Goal: Task Accomplishment & Management: Manage account settings

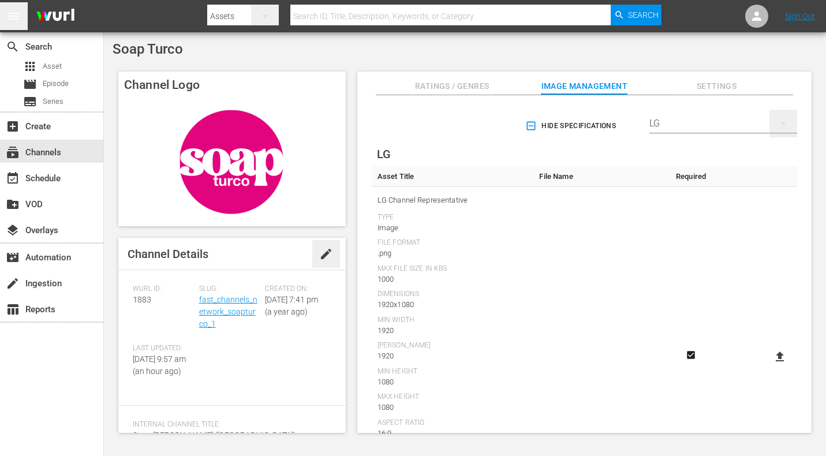
click at [777, 119] on icon "button" at bounding box center [783, 124] width 14 height 14
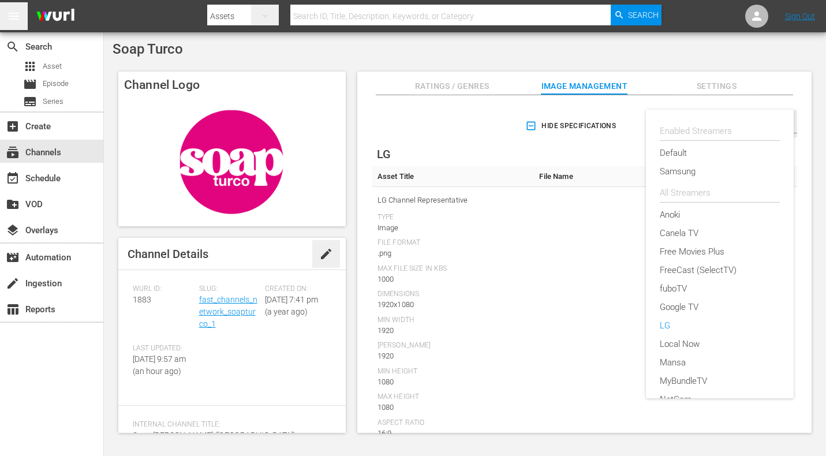
scroll to position [188, 0]
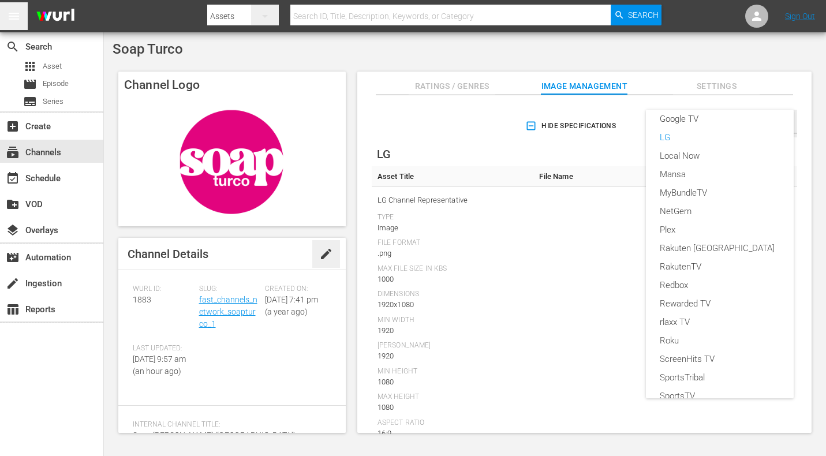
click at [626, 58] on div "Enabled Streamers Default Samsung All Streamers [PERSON_NAME] TV Free Movies Pl…" at bounding box center [413, 228] width 826 height 456
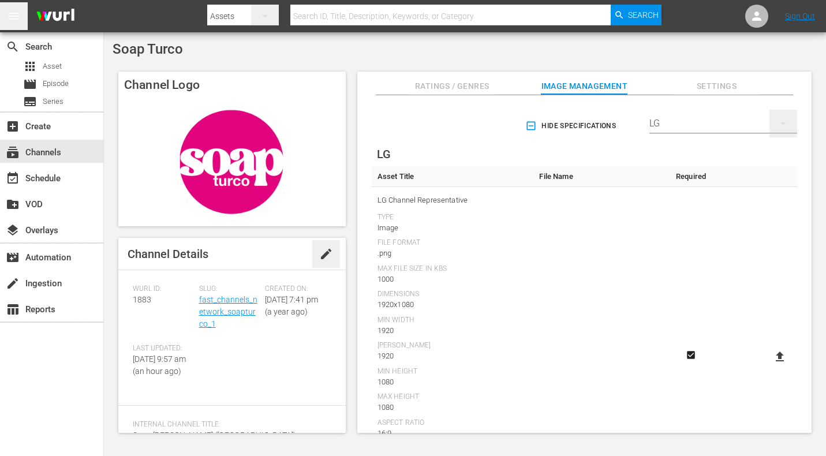
scroll to position [0, 0]
click at [665, 124] on div "LG" at bounding box center [723, 123] width 148 height 32
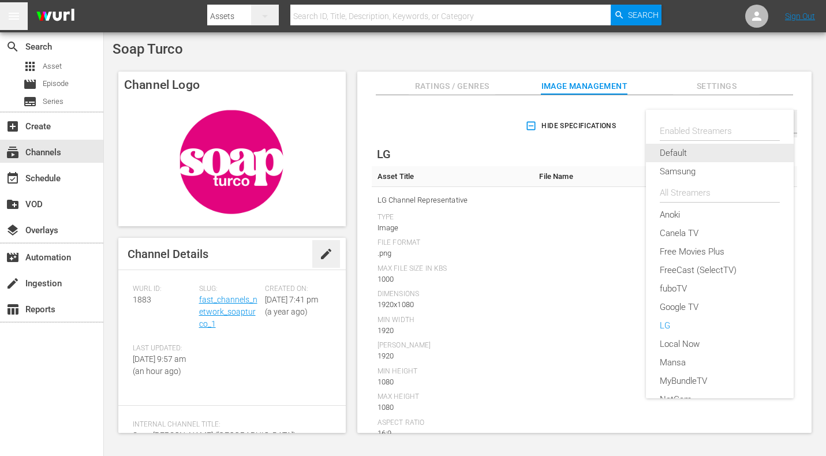
click at [668, 148] on div "Default" at bounding box center [720, 153] width 120 height 18
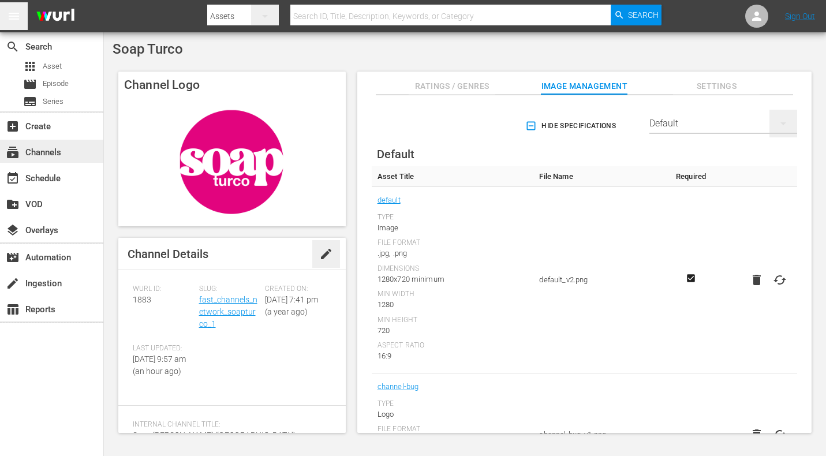
click at [53, 150] on div "subscriptions Channels" at bounding box center [32, 150] width 65 height 10
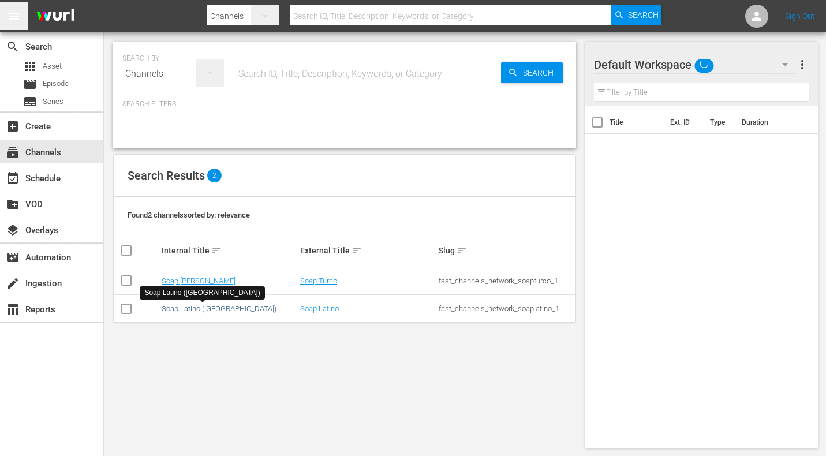
click at [194, 308] on link "Soap Latino ([GEOGRAPHIC_DATA])" at bounding box center [219, 308] width 115 height 9
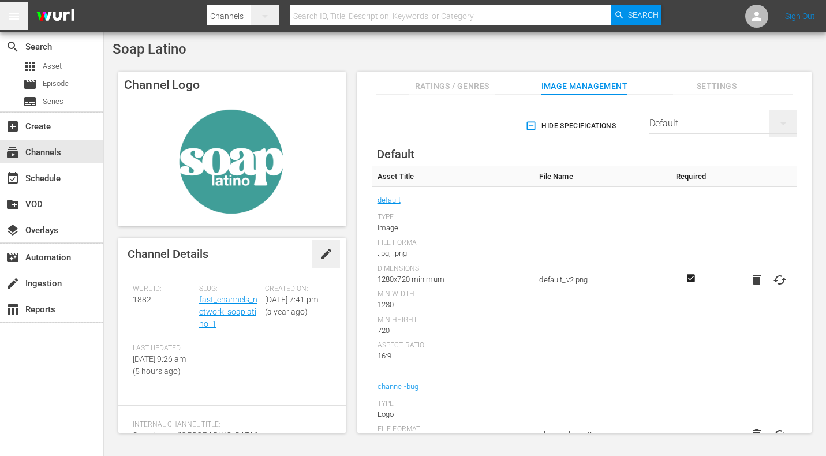
click at [673, 126] on div "Default" at bounding box center [723, 123] width 148 height 32
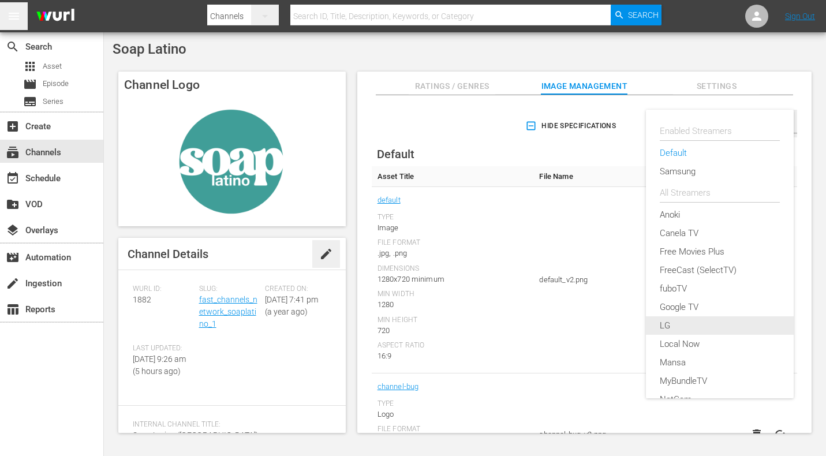
click at [683, 321] on div "LG" at bounding box center [720, 325] width 120 height 18
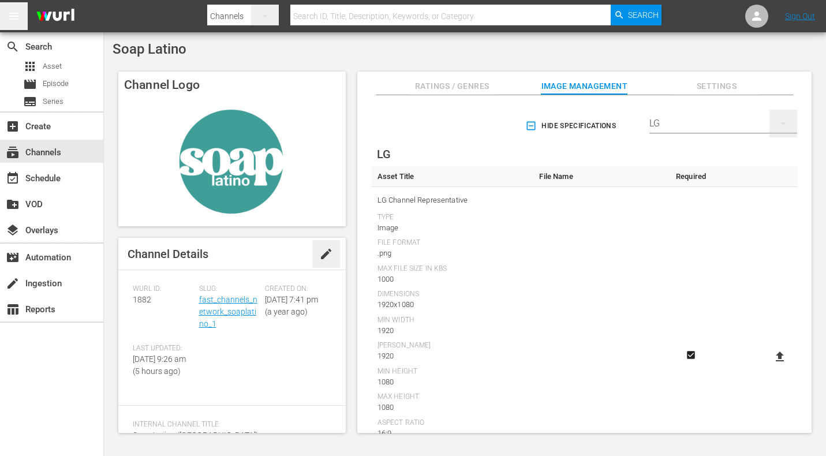
click at [774, 350] on icon at bounding box center [780, 357] width 14 height 14
click at [769, 366] on input "file" at bounding box center [768, 366] width 1 height 1
type input "C:\fakepath\AST - LG-Thumbnail2.png"
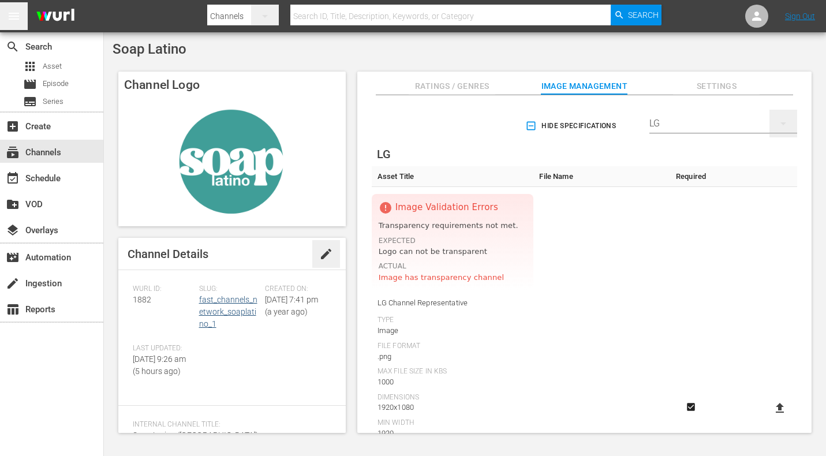
click at [229, 300] on link "fast_channels_network_soaplatino_1" at bounding box center [228, 311] width 58 height 33
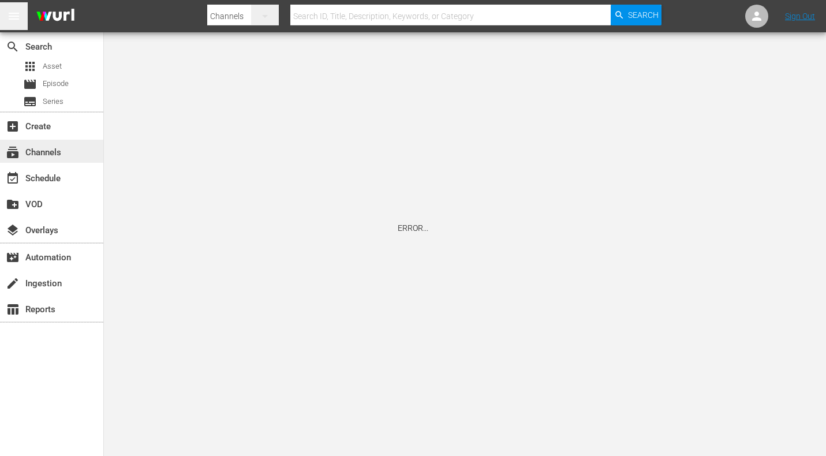
click at [71, 151] on div "subscriptions Channels" at bounding box center [51, 151] width 103 height 23
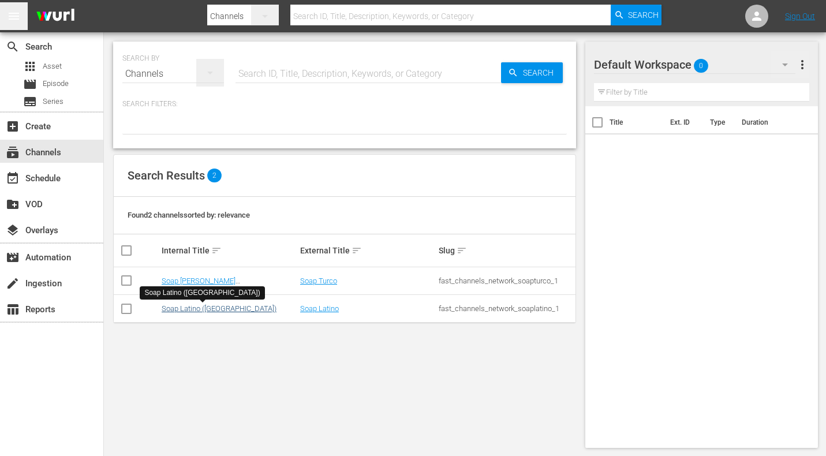
click at [177, 310] on link "Soap Latino ([GEOGRAPHIC_DATA])" at bounding box center [219, 308] width 115 height 9
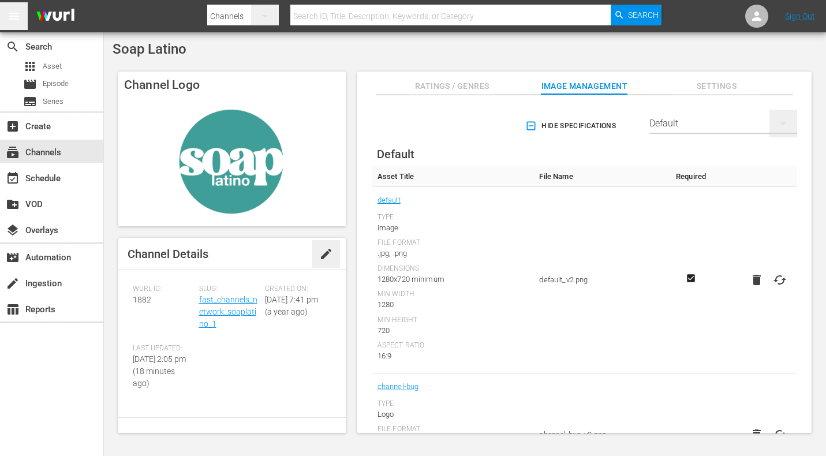
click at [744, 119] on div "Default" at bounding box center [723, 123] width 148 height 32
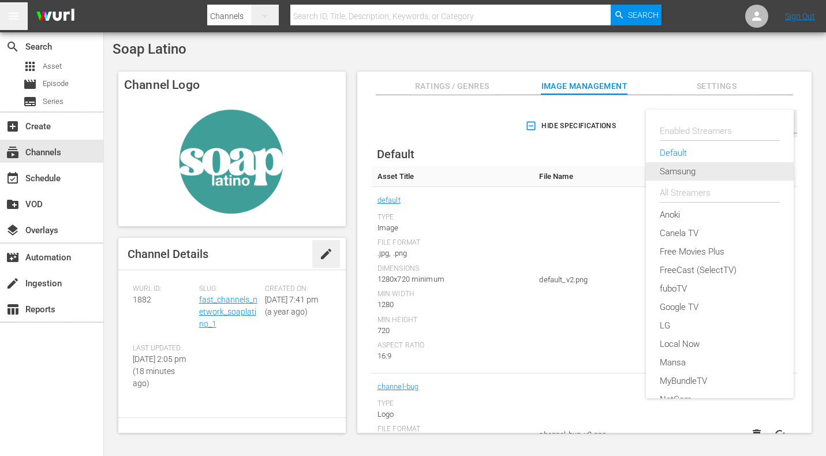
click at [692, 169] on div "Samsung" at bounding box center [720, 171] width 120 height 18
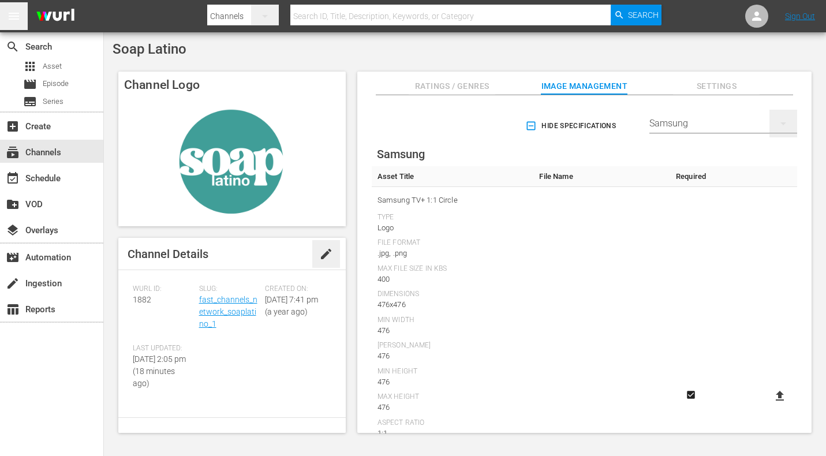
click at [671, 120] on div "Samsung" at bounding box center [723, 123] width 148 height 32
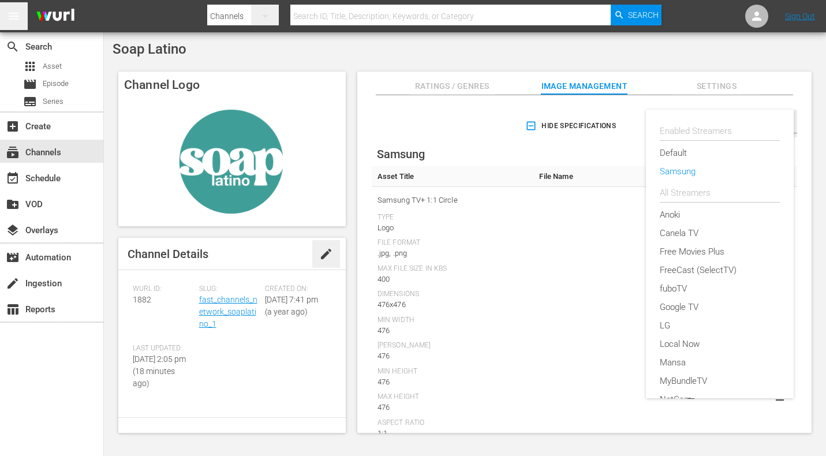
scroll to position [34, 0]
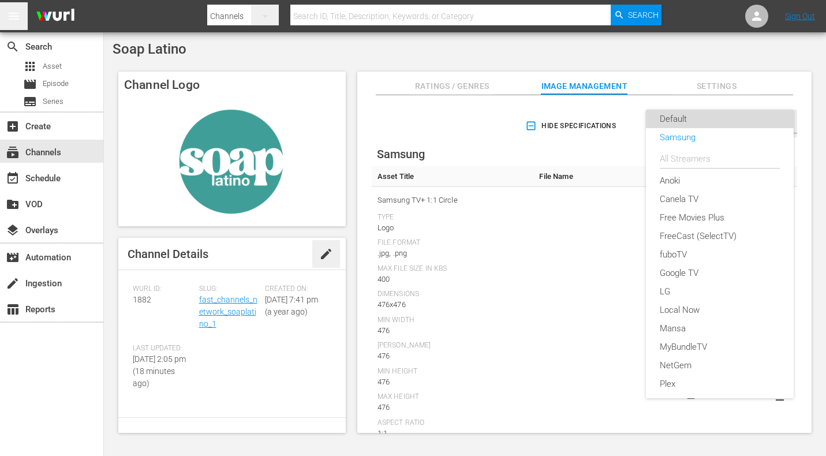
click at [671, 118] on div "Default" at bounding box center [720, 119] width 120 height 18
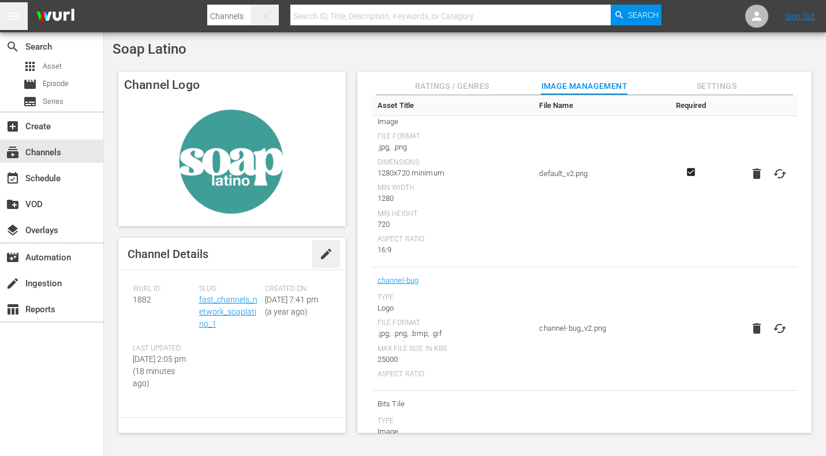
scroll to position [149, 0]
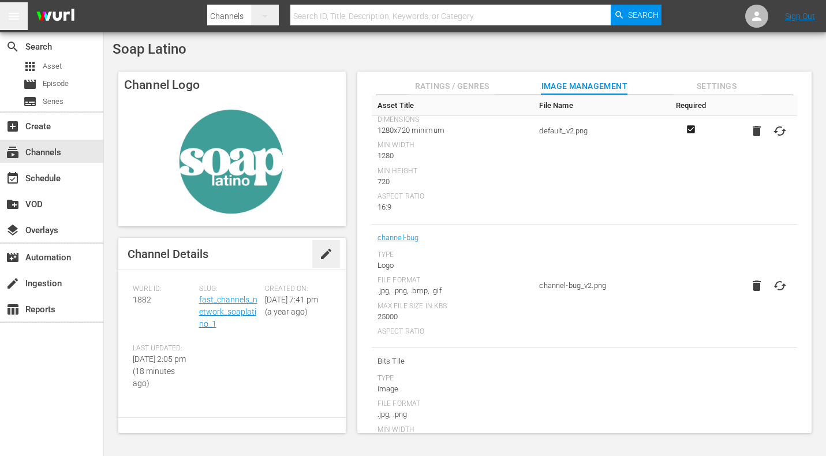
click at [775, 279] on icon at bounding box center [780, 286] width 14 height 14
click at [769, 295] on input "file" at bounding box center [768, 295] width 1 height 1
click at [775, 279] on icon at bounding box center [780, 286] width 14 height 14
click at [769, 295] on input "file" at bounding box center [768, 295] width 1 height 1
type input "C:\fakepath\Bug Amore Senza Tempo.png"
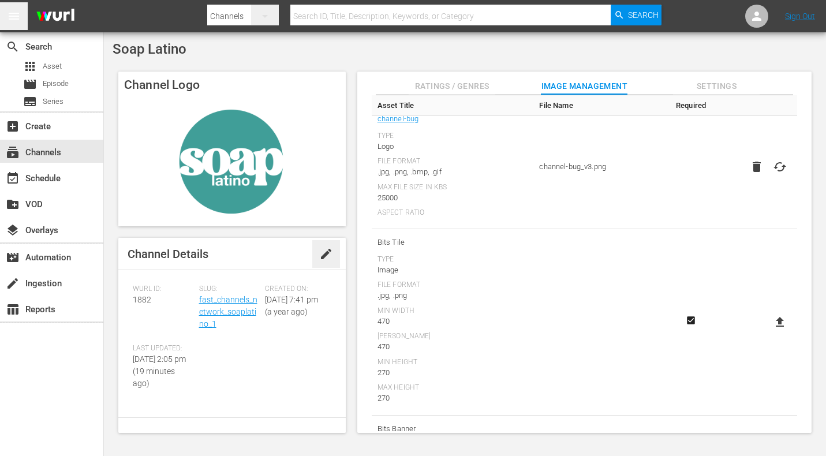
scroll to position [267, 0]
click at [56, 149] on div "subscriptions Channels" at bounding box center [32, 150] width 65 height 10
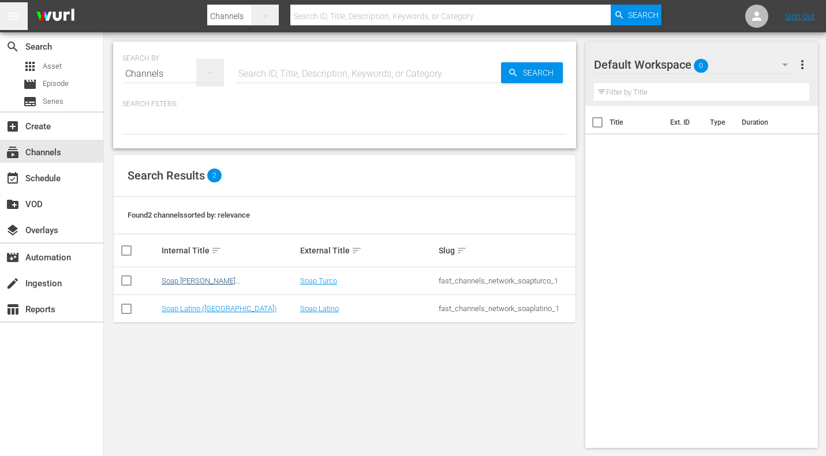
click at [184, 281] on link "Soap [PERSON_NAME] ([GEOGRAPHIC_DATA])" at bounding box center [201, 284] width 78 height 17
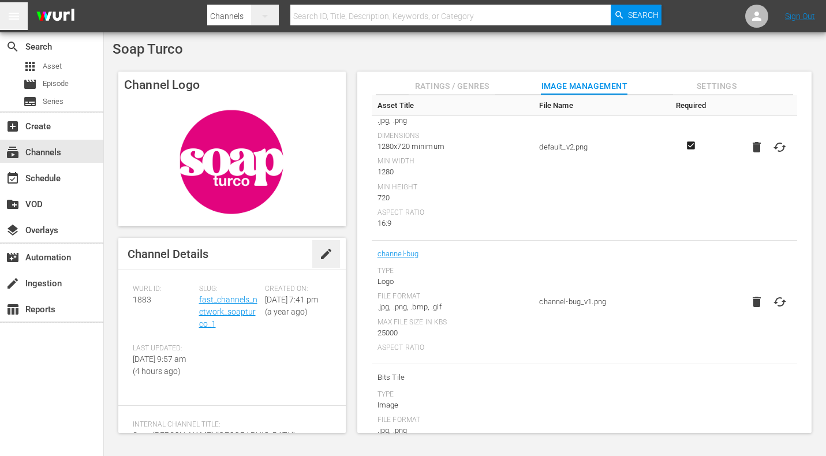
scroll to position [134, 0]
click at [778, 294] on icon at bounding box center [780, 301] width 14 height 14
click at [769, 310] on input "file" at bounding box center [768, 310] width 1 height 1
type input "C:\fakepath\Bug Love of My Life.png"
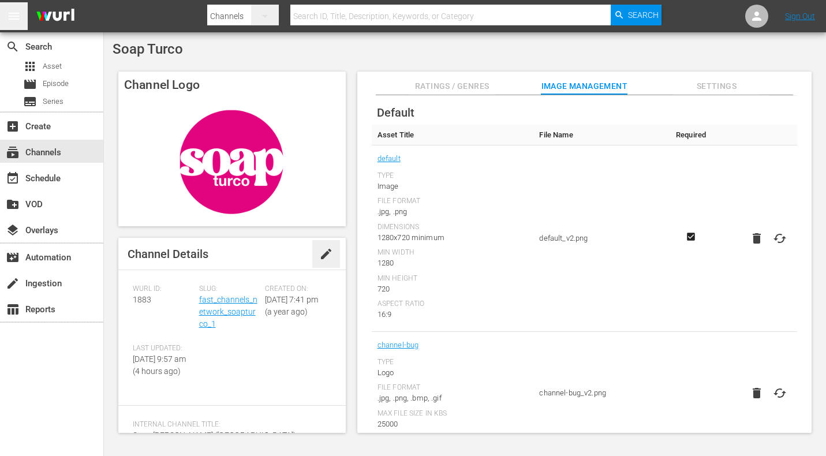
scroll to position [24, 0]
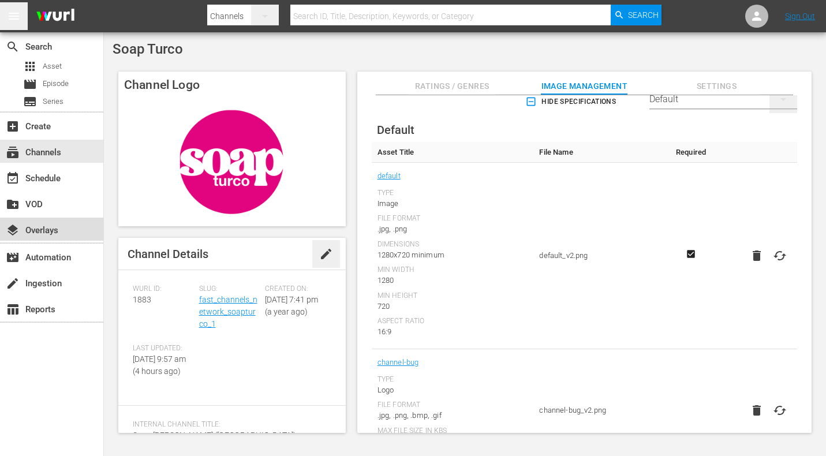
click at [53, 222] on div "layers Overlays" at bounding box center [51, 229] width 103 height 23
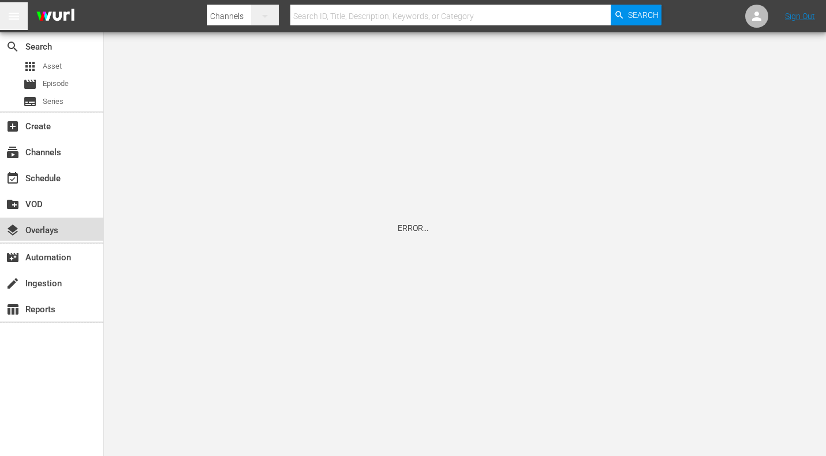
click at [65, 231] on div "layers Overlays" at bounding box center [51, 229] width 103 height 23
click at [43, 148] on div "subscriptions Channels" at bounding box center [32, 150] width 65 height 10
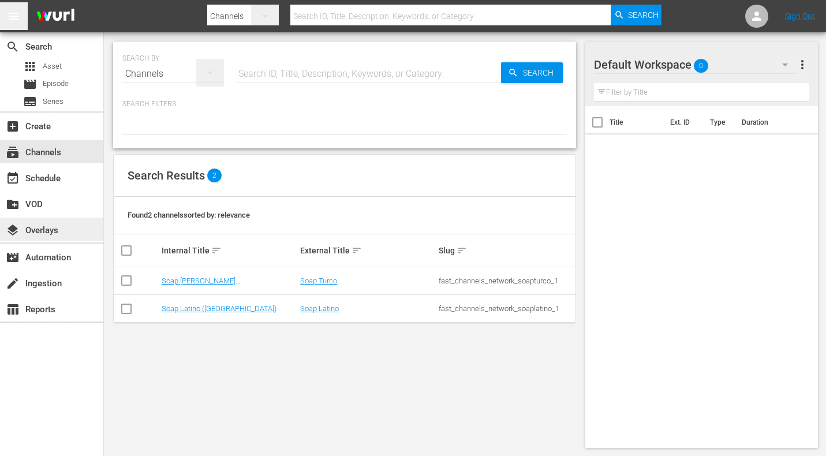
click at [47, 228] on div "layers Overlays" at bounding box center [32, 228] width 65 height 10
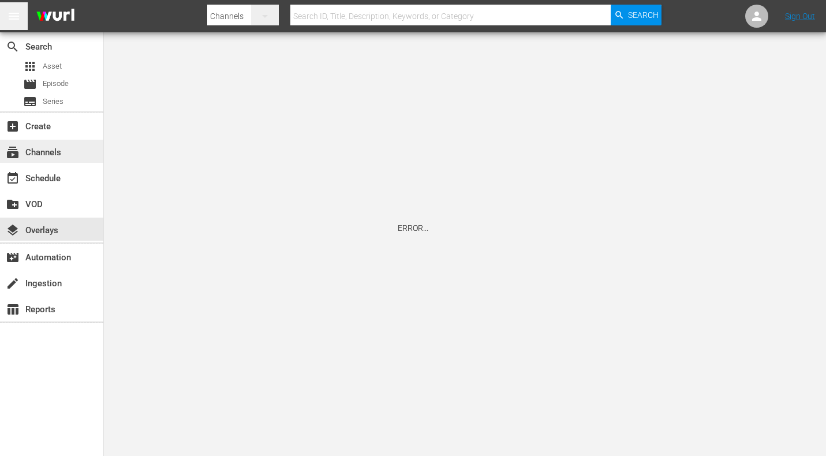
click at [51, 152] on div "subscriptions Channels" at bounding box center [32, 150] width 65 height 10
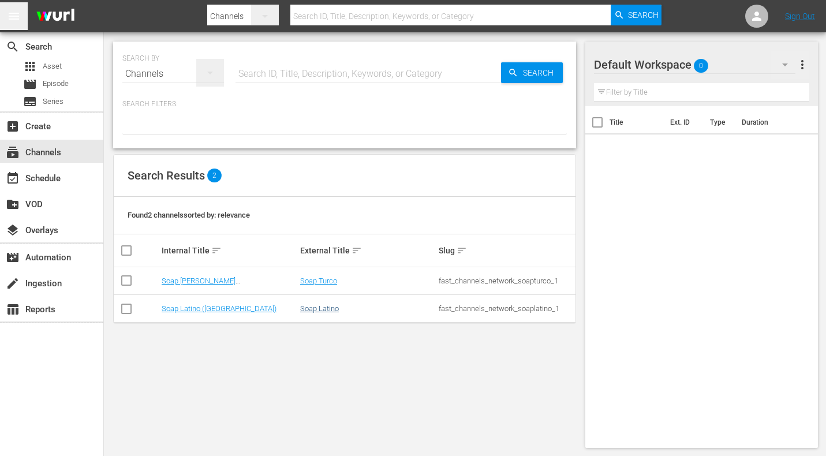
click at [313, 308] on link "Soap Latino" at bounding box center [319, 308] width 39 height 9
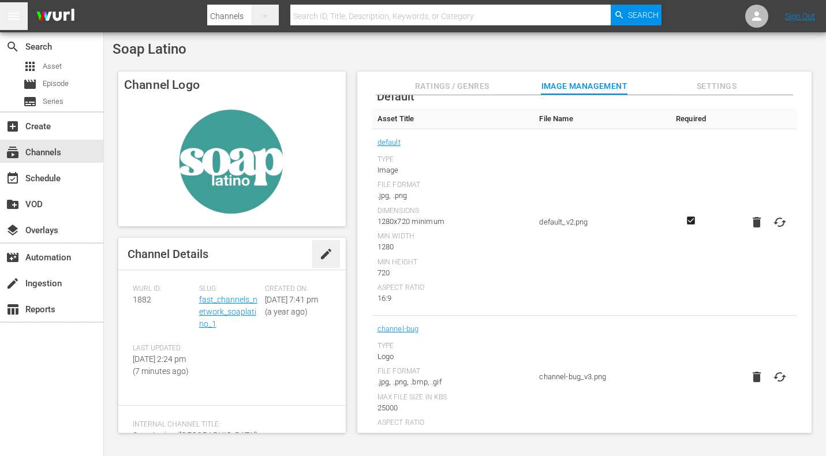
scroll to position [59, 0]
click at [453, 48] on div "Soap Latino" at bounding box center [465, 49] width 705 height 16
click at [337, 57] on div "Soap Latino Channel Logo Channel Details edit [PERSON_NAME] ID: 1882 Slug: fast…" at bounding box center [465, 240] width 722 height 416
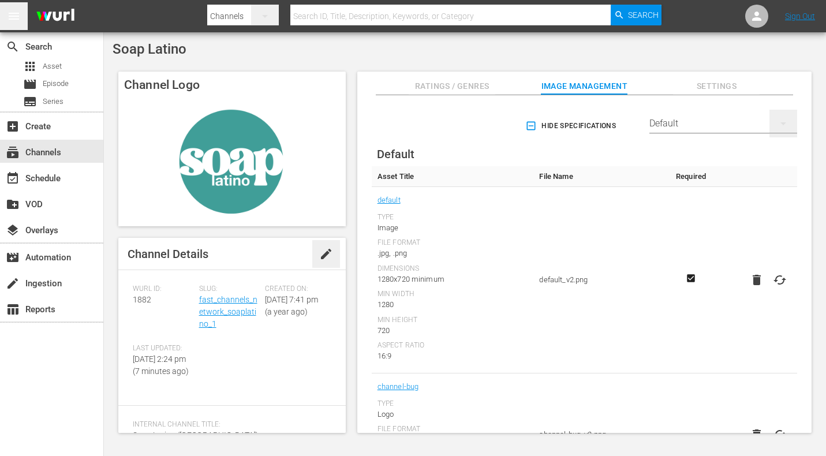
scroll to position [0, 0]
click at [665, 122] on div "Default" at bounding box center [723, 123] width 148 height 32
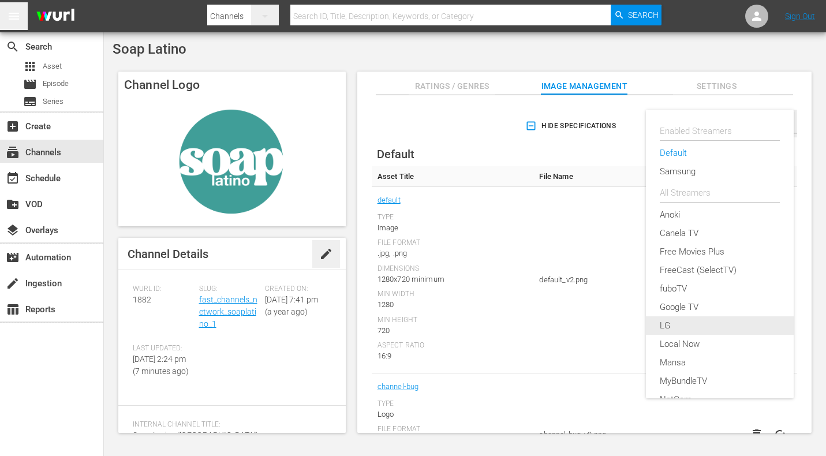
click at [687, 321] on div "LG" at bounding box center [720, 325] width 120 height 18
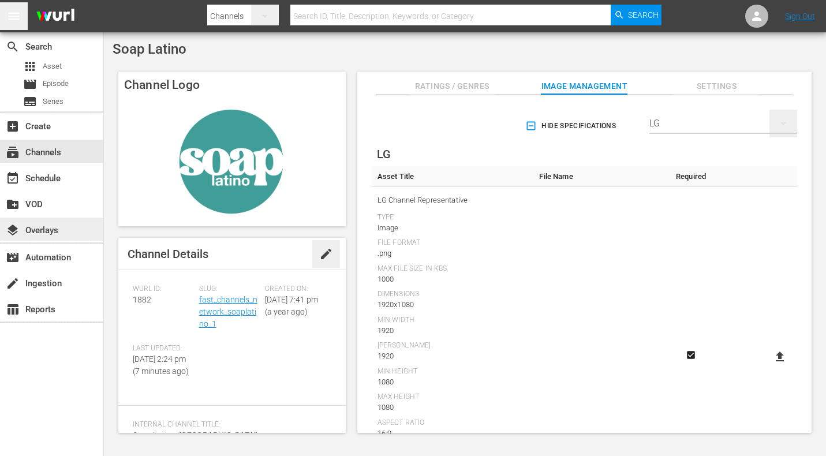
click at [59, 227] on div "layers Overlays" at bounding box center [32, 228] width 65 height 10
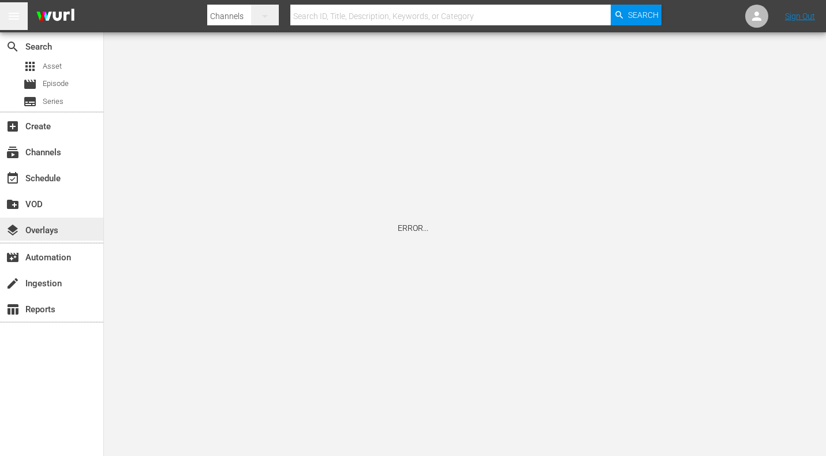
click at [67, 224] on div "layers Overlays" at bounding box center [51, 229] width 103 height 23
click at [59, 228] on div "layers Overlays" at bounding box center [32, 228] width 65 height 10
click at [46, 154] on div "subscriptions Channels" at bounding box center [32, 150] width 65 height 10
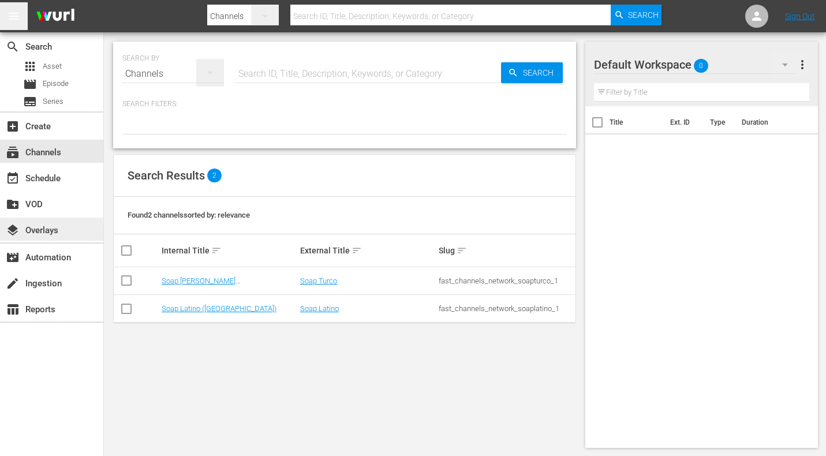
click at [48, 234] on div "layers Overlays" at bounding box center [32, 228] width 65 height 10
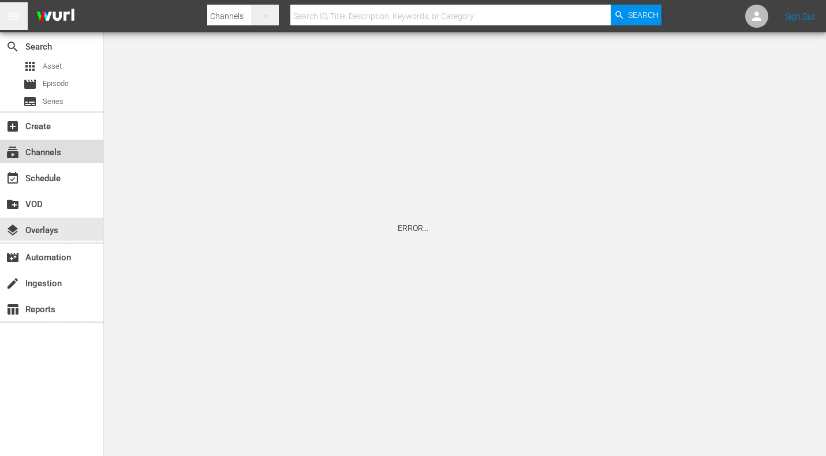
click at [51, 145] on div "subscriptions Channels" at bounding box center [32, 150] width 65 height 10
